Goal: Task Accomplishment & Management: Manage account settings

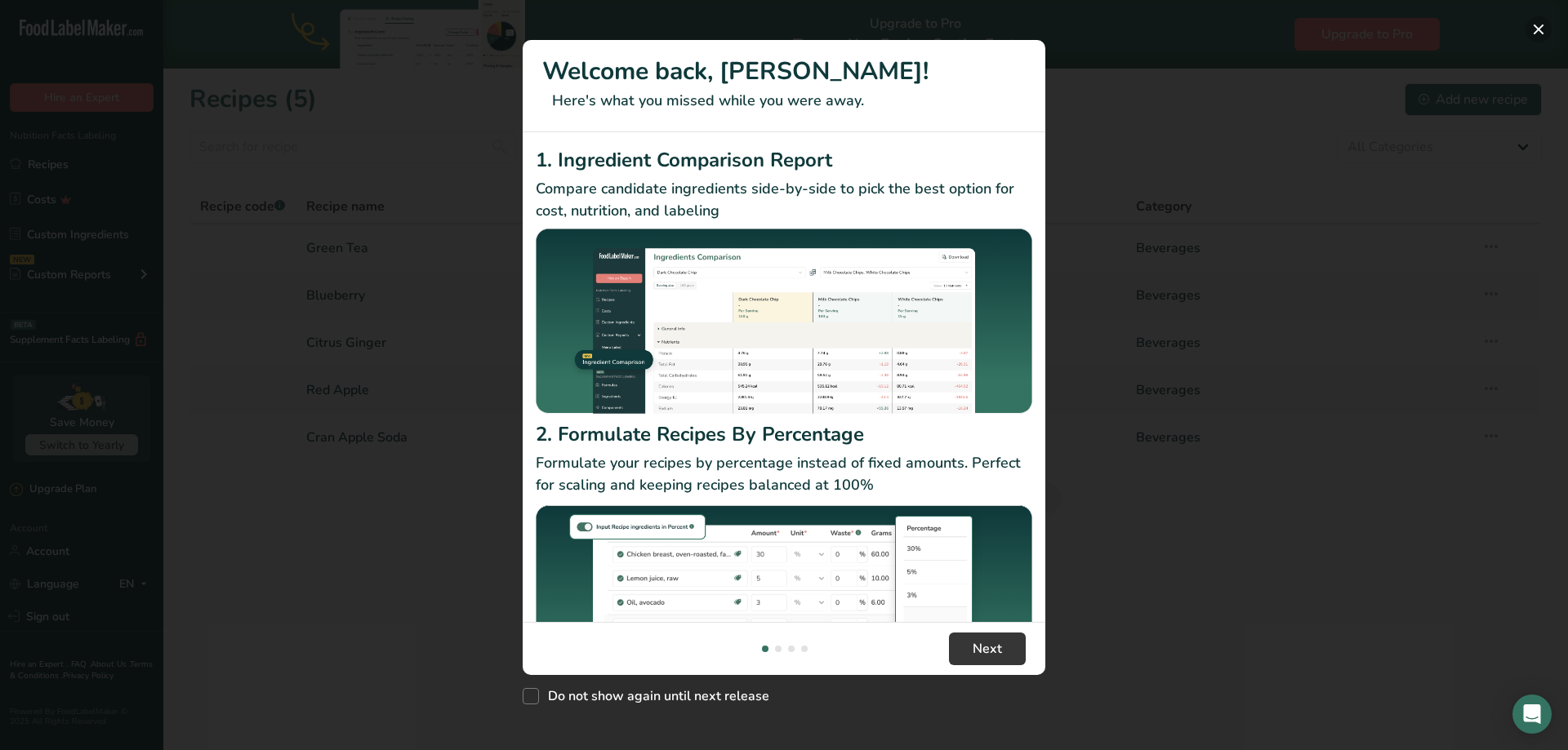
click at [1542, 32] on button "New Features" at bounding box center [1539, 29] width 26 height 26
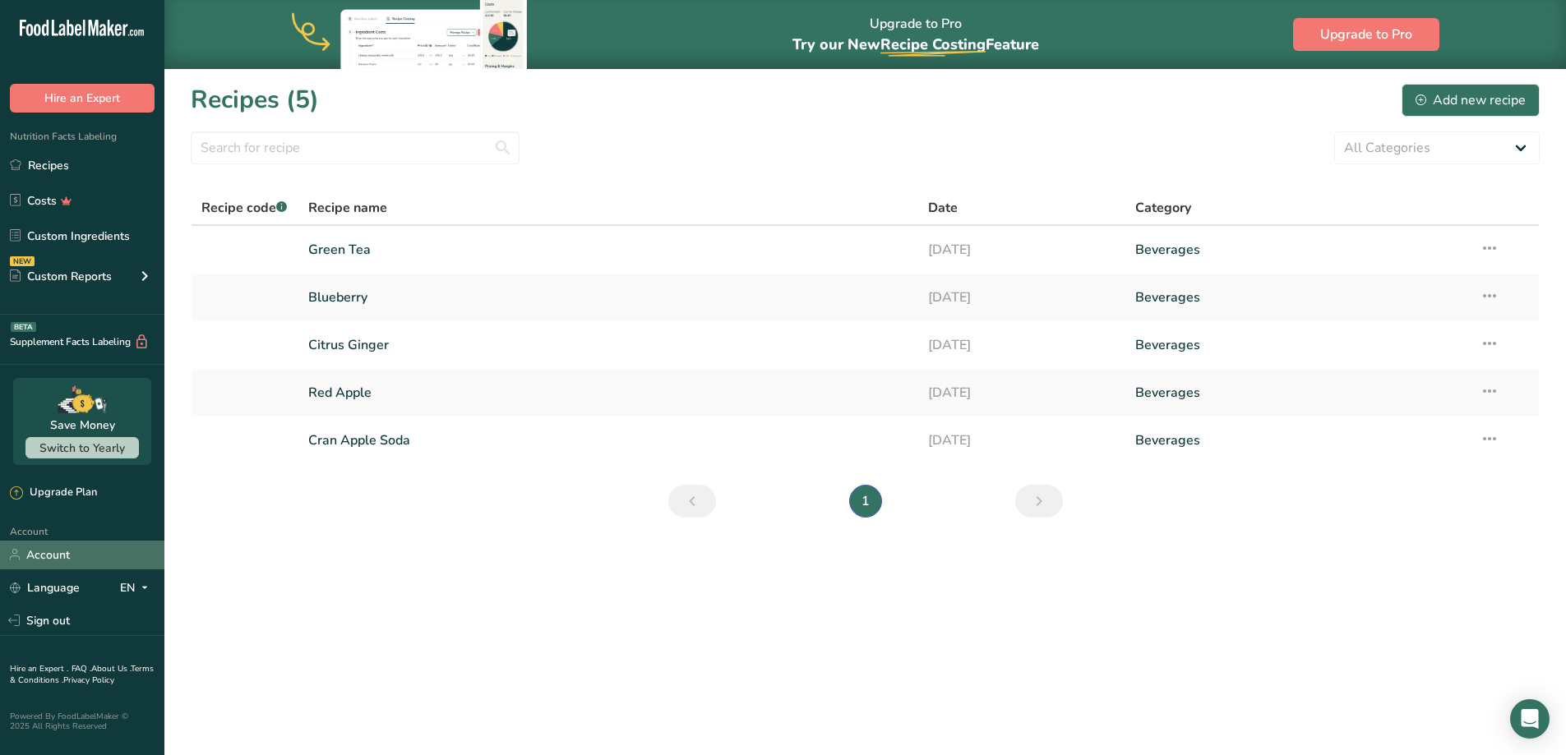
click at [35, 550] on link "Account" at bounding box center [82, 555] width 164 height 29
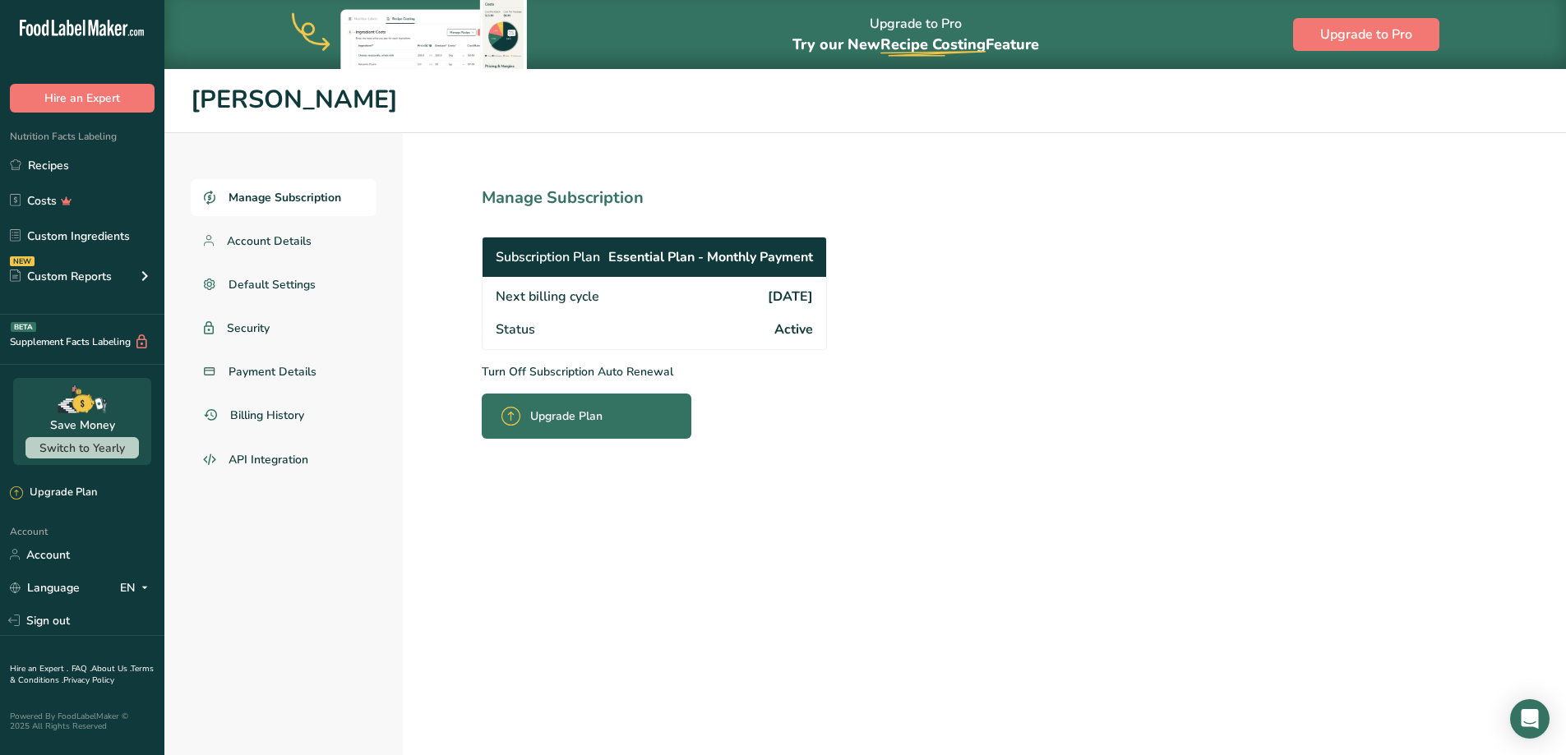
click at [539, 372] on p "Turn Off Subscription Auto Renewal" at bounding box center [691, 371] width 418 height 17
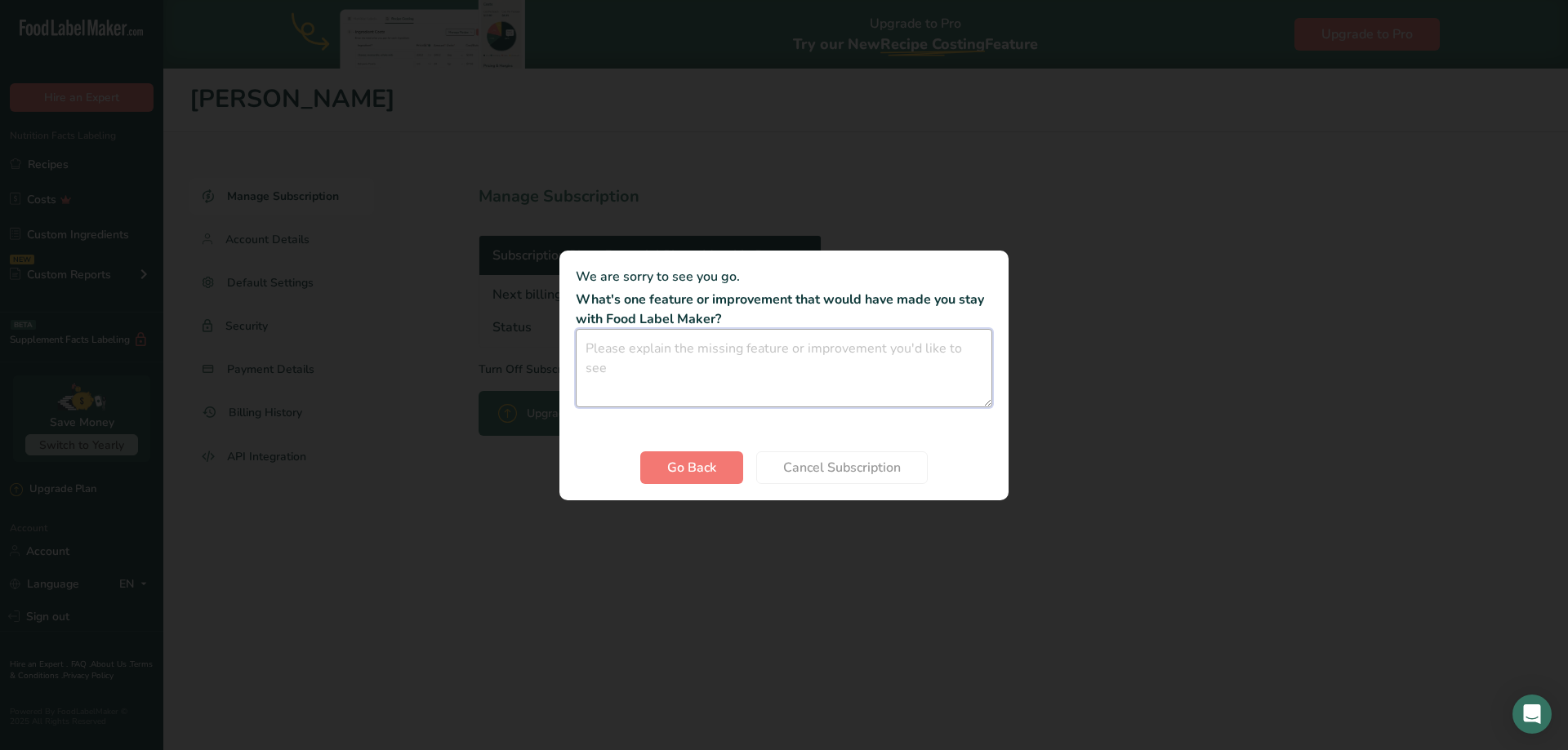
click at [682, 362] on textarea "Cancel subscription modal" at bounding box center [784, 368] width 416 height 78
type textarea "Dont need it right now. Will be back"
click at [800, 470] on span "Cancel Subscription" at bounding box center [842, 468] width 117 height 20
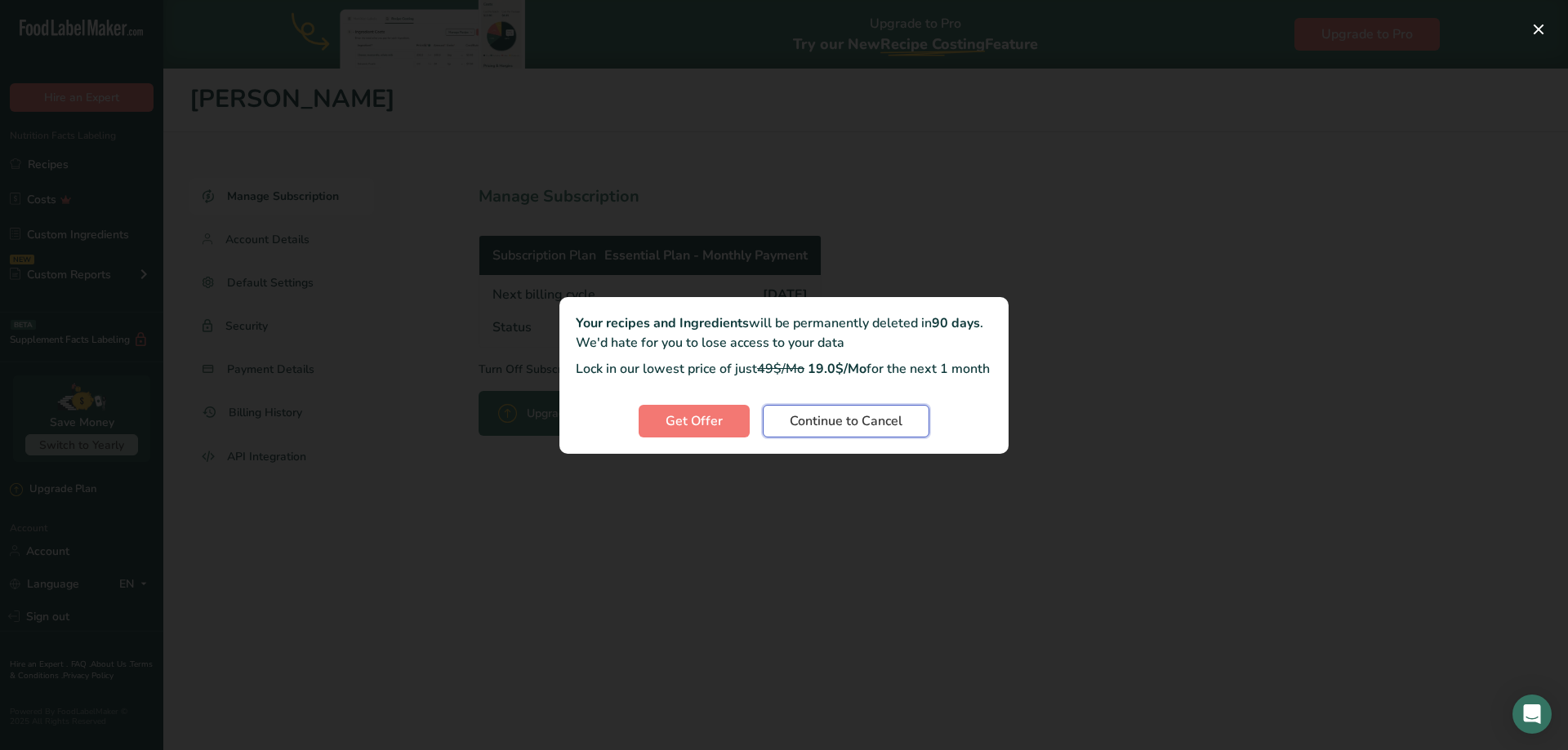
click at [839, 431] on span "Continue to Cancel" at bounding box center [846, 421] width 112 height 20
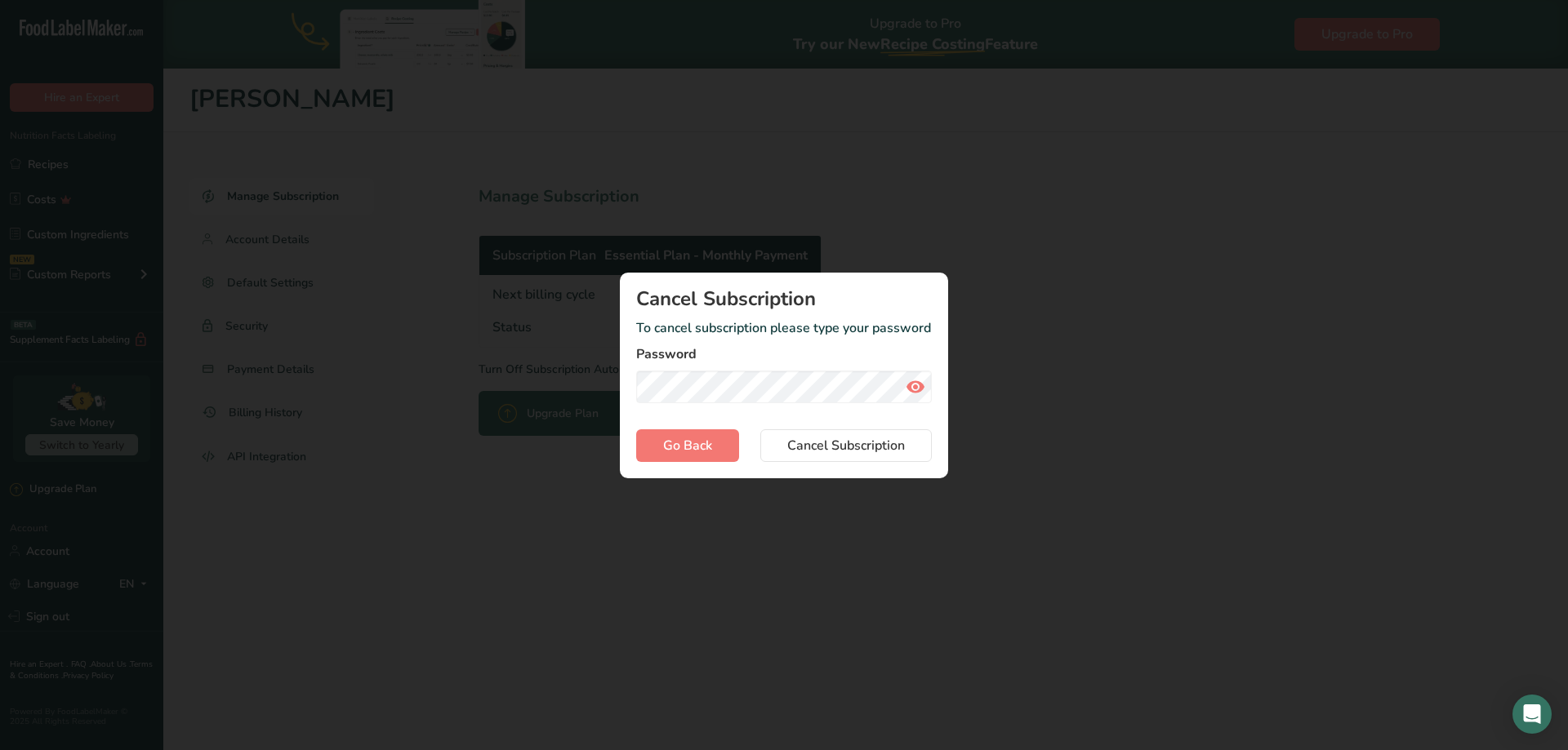
click at [908, 385] on icon "Cancel subscription modal" at bounding box center [916, 387] width 20 height 30
click at [858, 449] on span "Cancel Subscription" at bounding box center [846, 446] width 117 height 20
